Goal: Navigation & Orientation: Find specific page/section

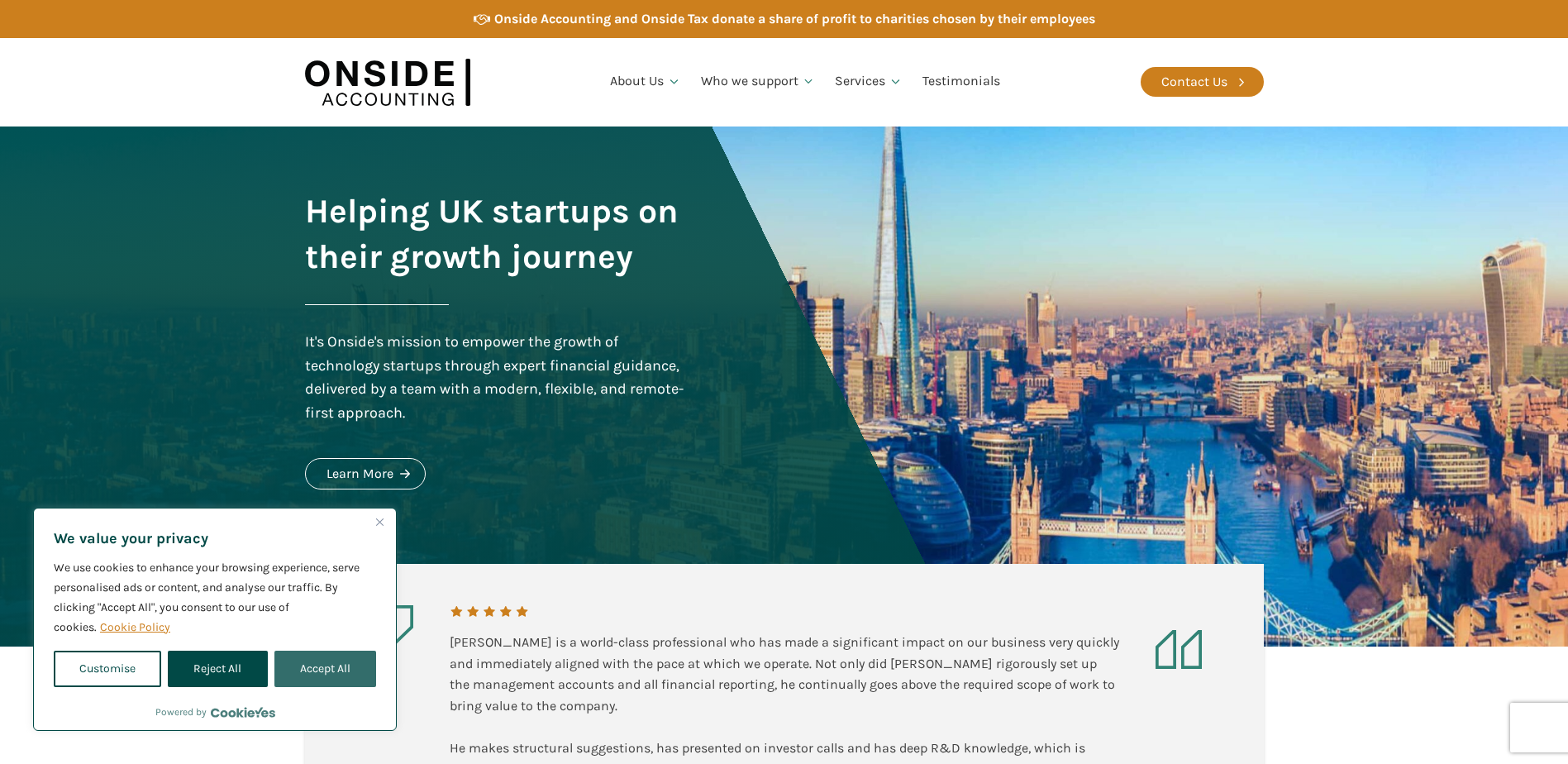
click at [326, 673] on button "Accept All" at bounding box center [325, 670] width 102 height 37
checkbox input "true"
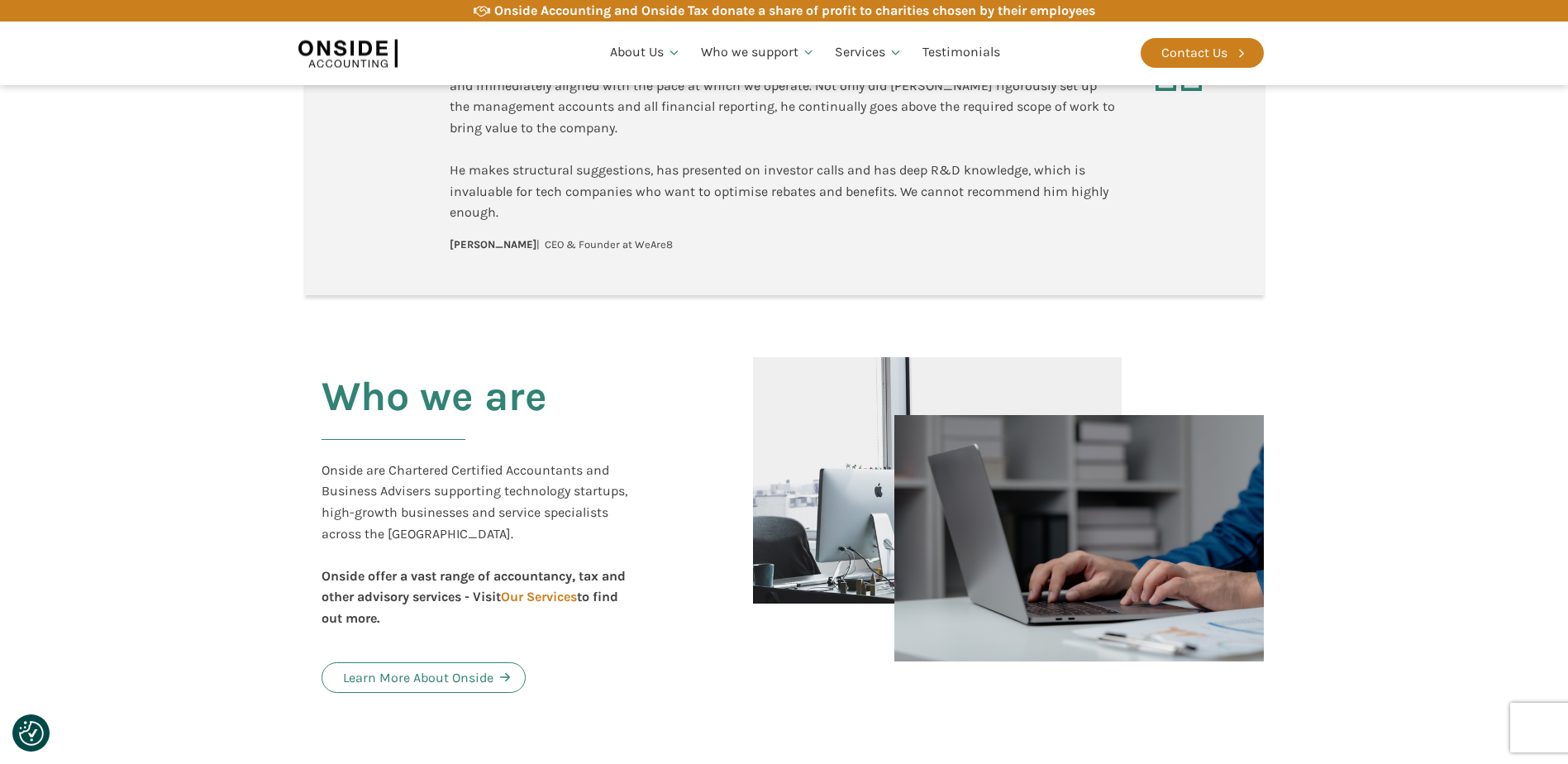
scroll to position [579, 0]
click at [635, 137] on link "Our Team" at bounding box center [645, 138] width 89 height 38
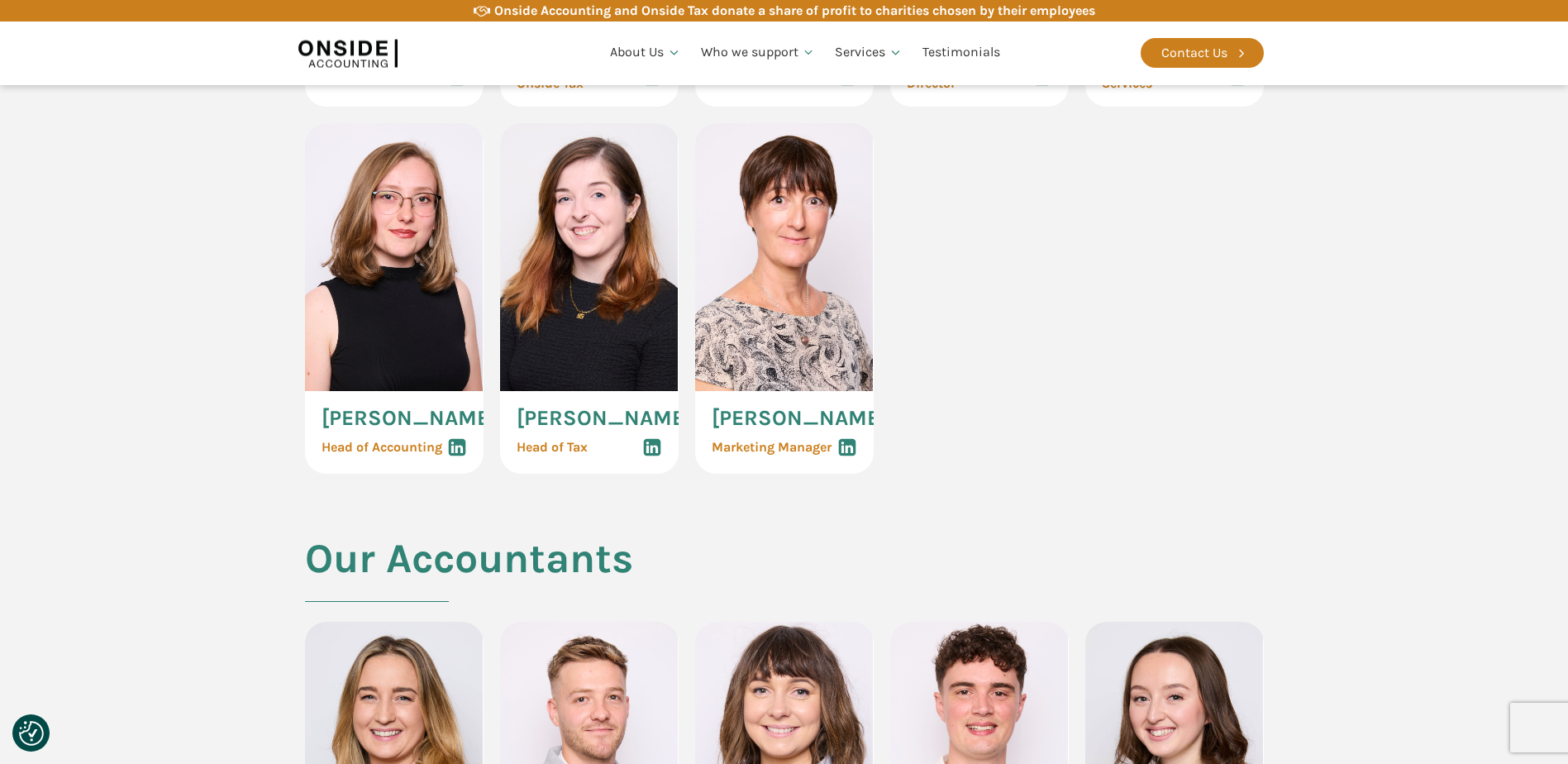
scroll to position [1157, 0]
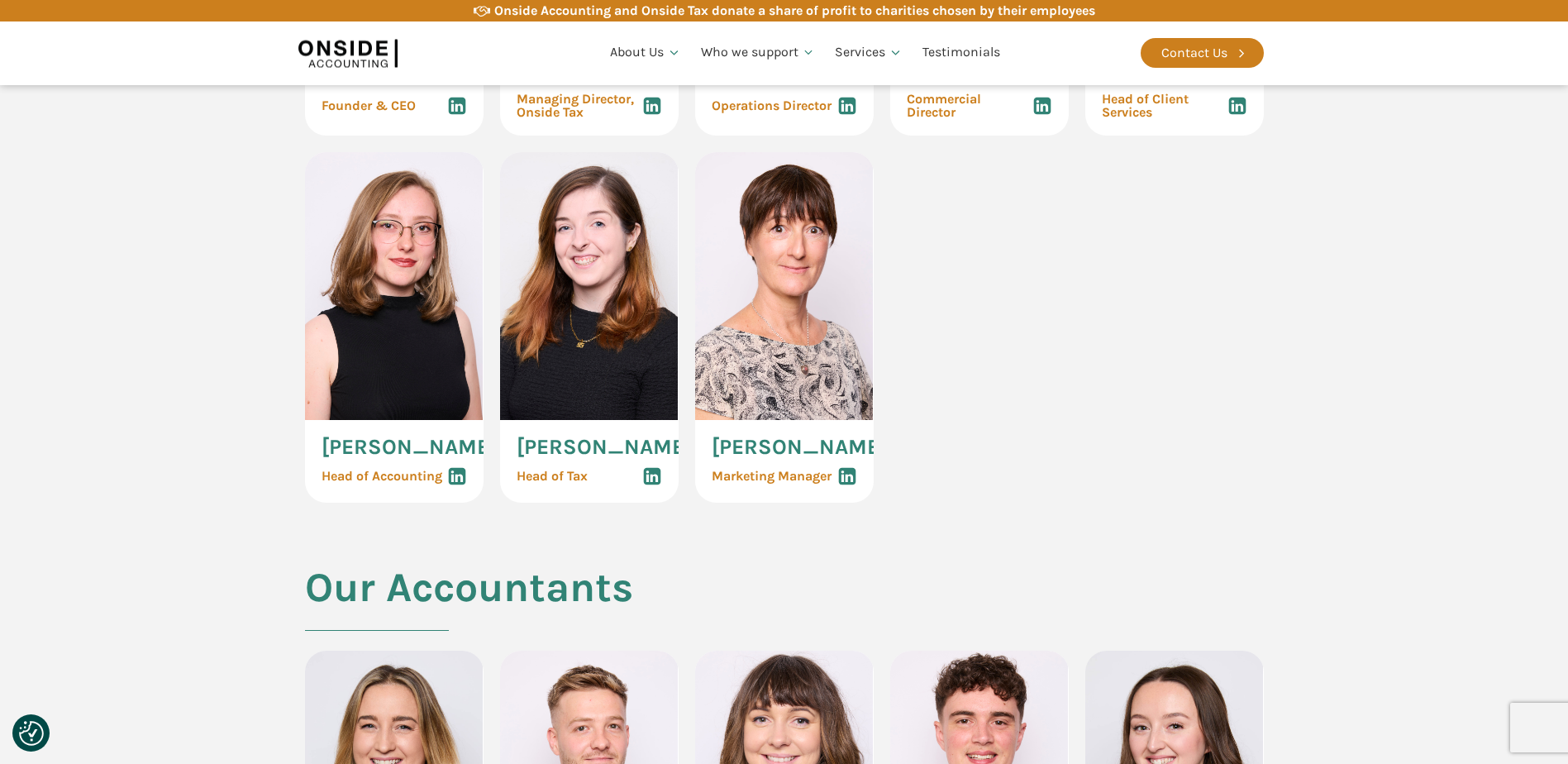
click at [413, 351] on img at bounding box center [394, 286] width 179 height 268
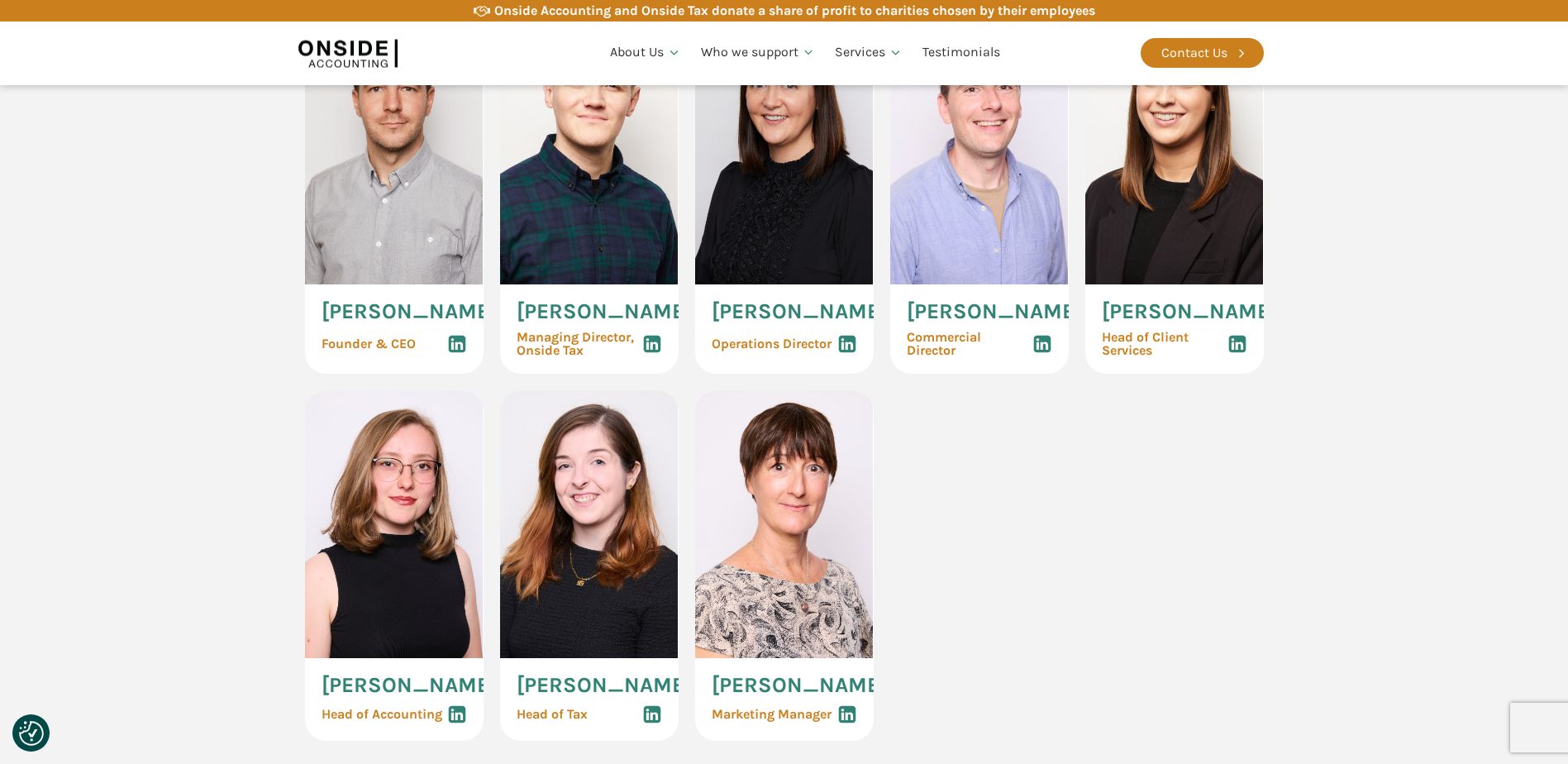
scroll to position [661, 0]
